Goal: Task Accomplishment & Management: Manage account settings

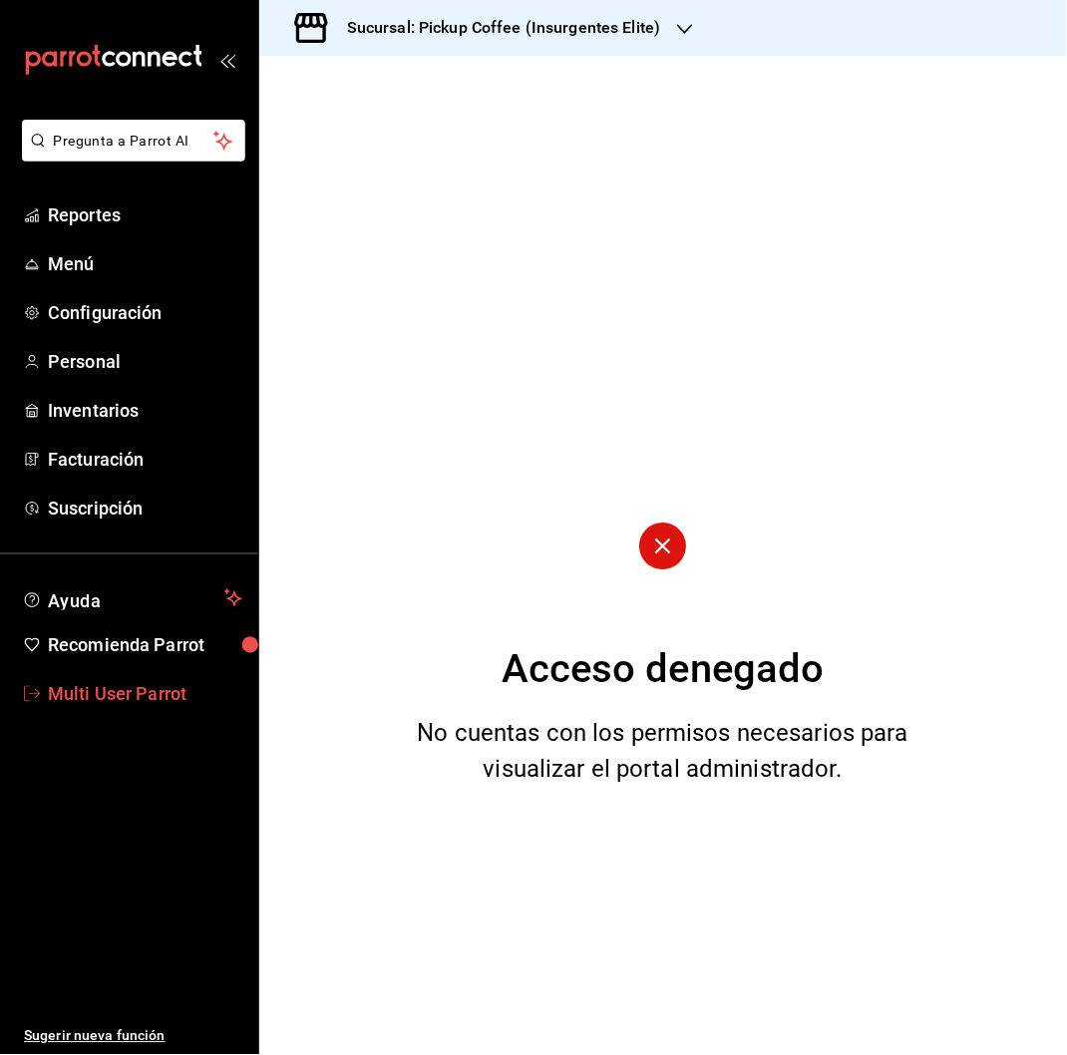
click at [151, 681] on span "Multi User Parrot" at bounding box center [145, 694] width 194 height 27
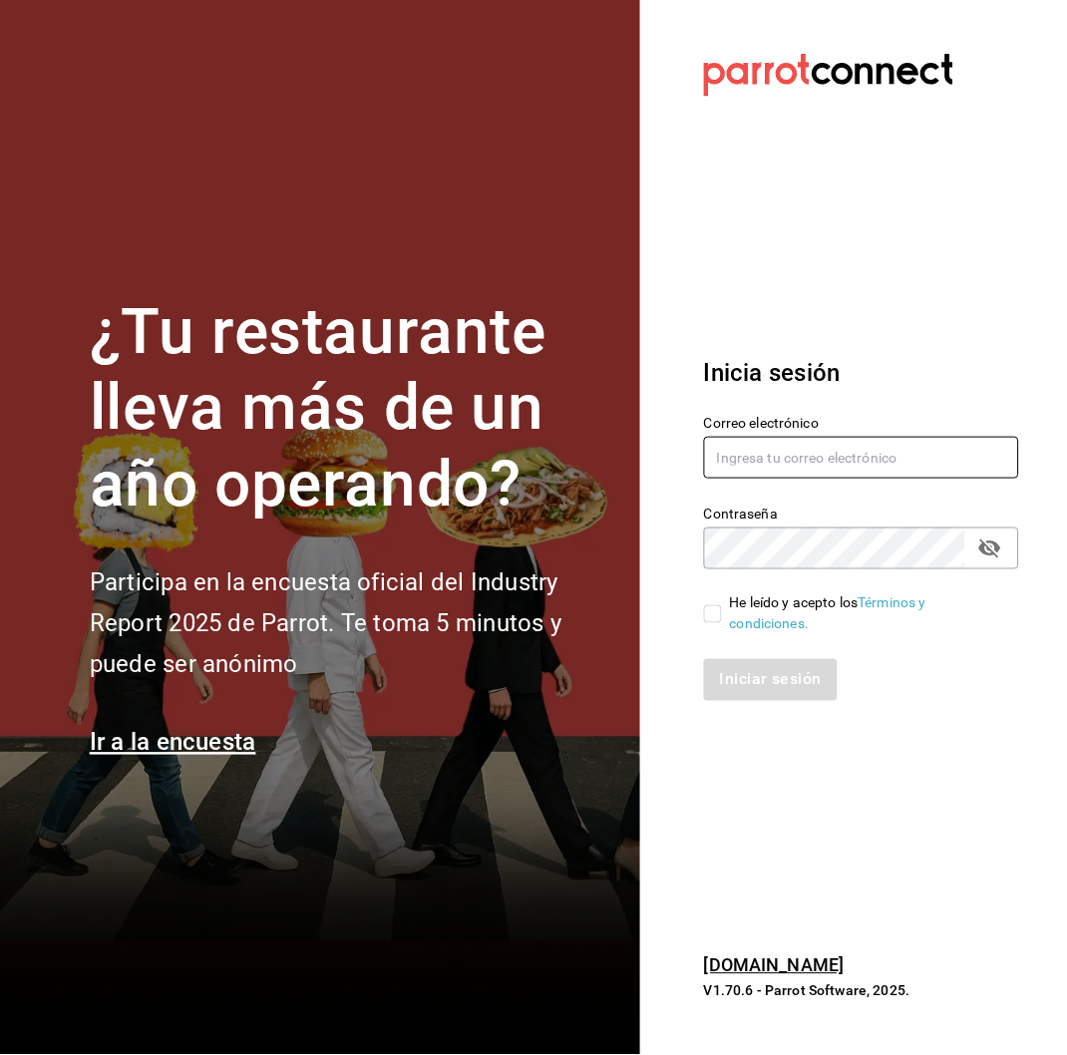
type input "[EMAIL_ADDRESS][DOMAIN_NAME]"
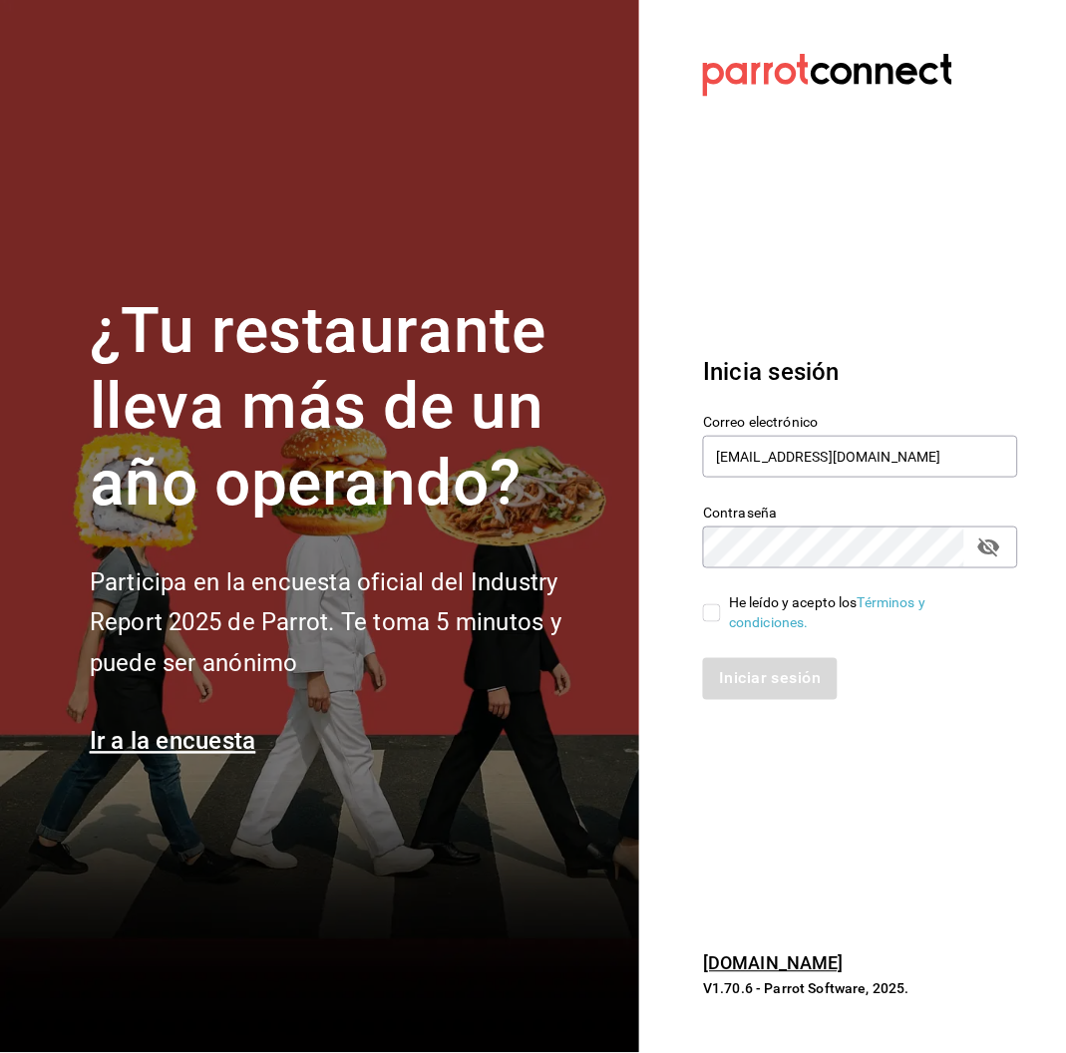
click at [723, 606] on span "He leído y acepto los Términos y condiciones." at bounding box center [861, 613] width 281 height 42
click at [721, 606] on input "He leído y acepto los Términos y condiciones." at bounding box center [712, 613] width 18 height 18
checkbox input "true"
drag, startPoint x: 764, startPoint y: 702, endPoint x: 799, endPoint y: 677, distance: 42.9
click at [799, 677] on div "Inicia sesión Correo electrónico [EMAIL_ADDRESS][DOMAIN_NAME] Contraseña Contra…" at bounding box center [860, 527] width 315 height 394
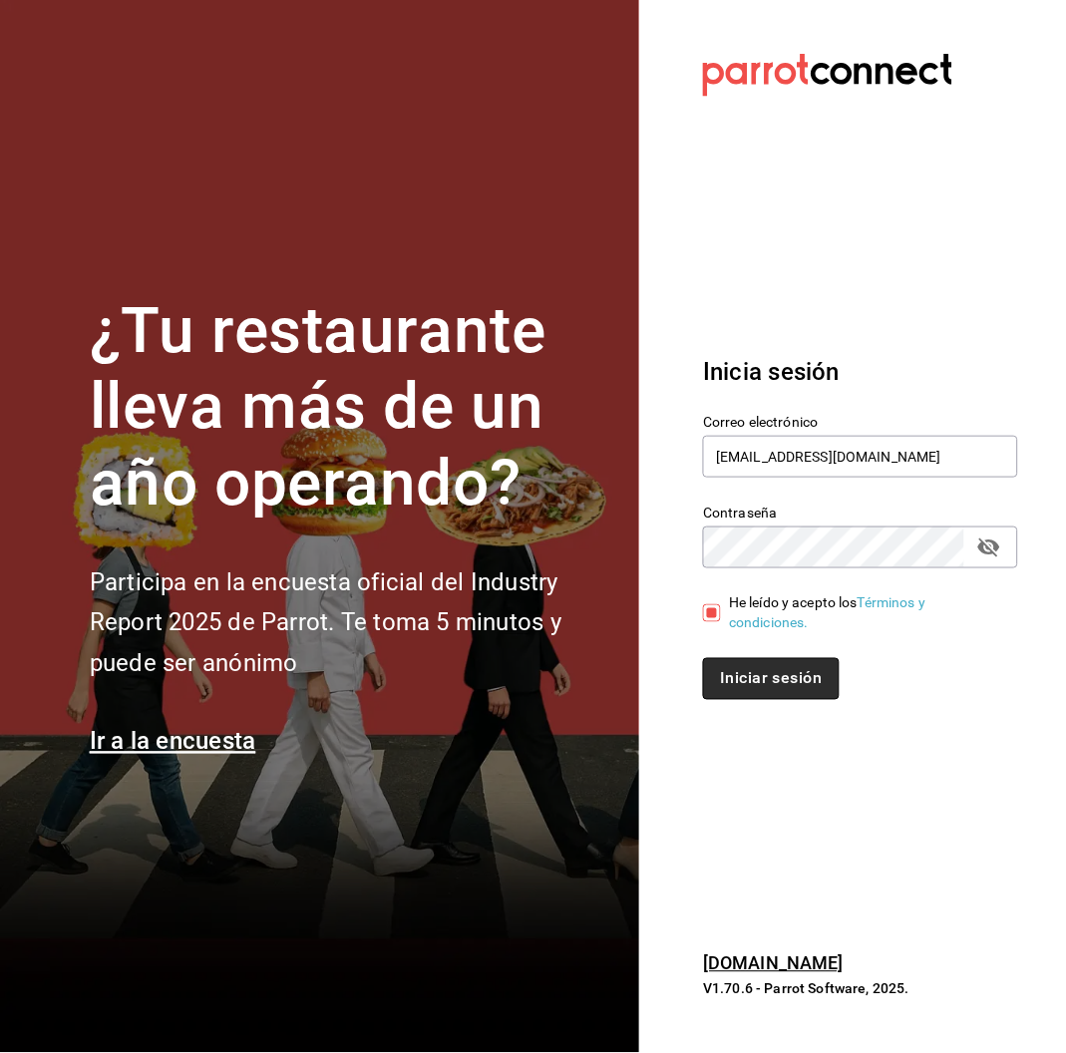
click at [799, 677] on button "Iniciar sesión" at bounding box center [771, 679] width 136 height 42
